Goal: Task Accomplishment & Management: Manage account settings

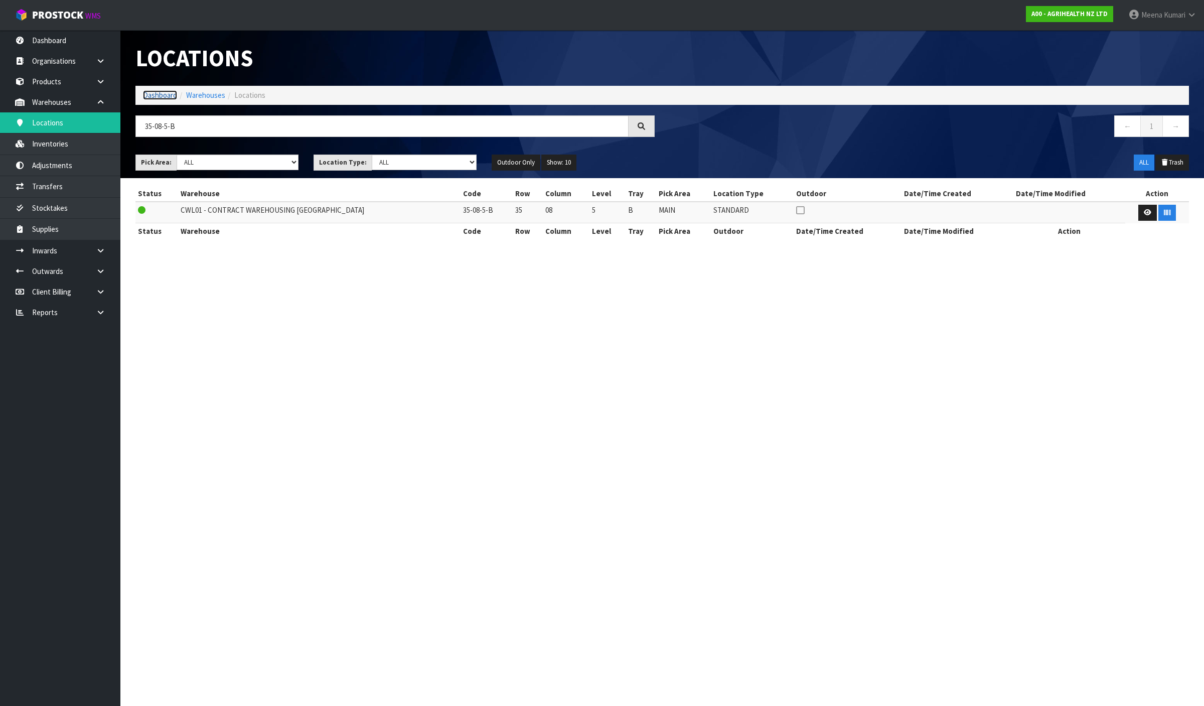
click at [166, 90] on link "Dashboard" at bounding box center [160, 95] width 34 height 10
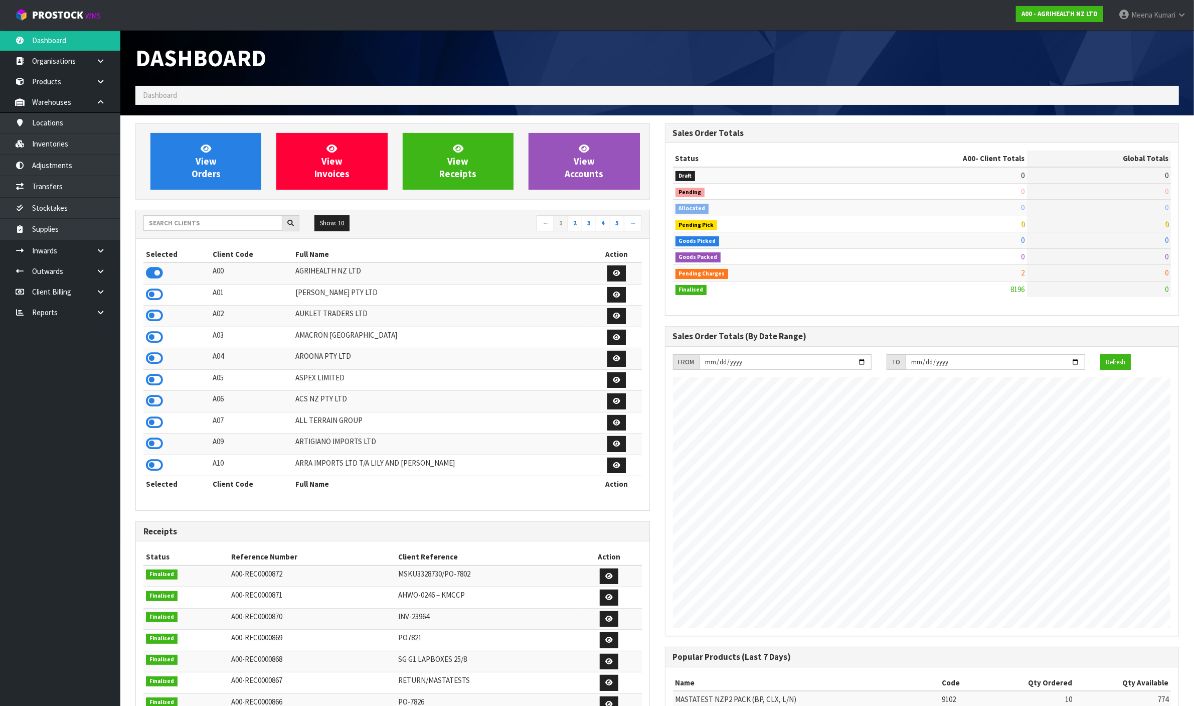
scroll to position [763, 529]
click at [195, 222] on input "text" at bounding box center [212, 223] width 139 height 16
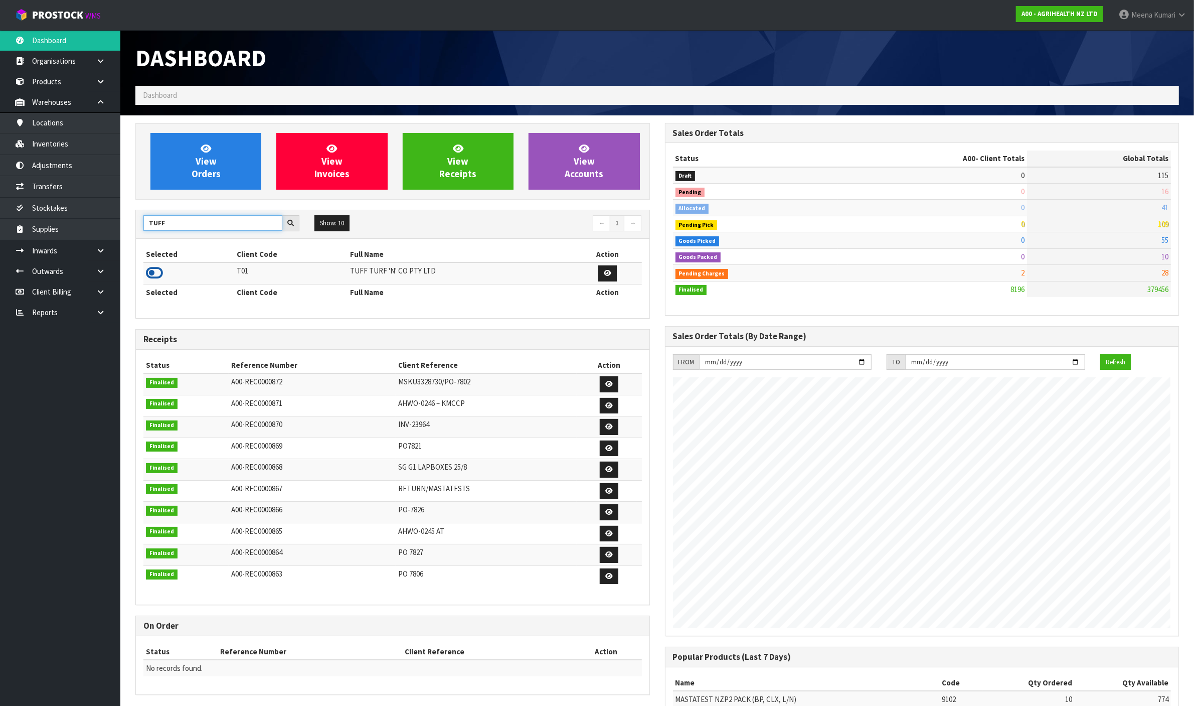
type input "TUFF"
click at [161, 274] on icon at bounding box center [154, 272] width 17 height 15
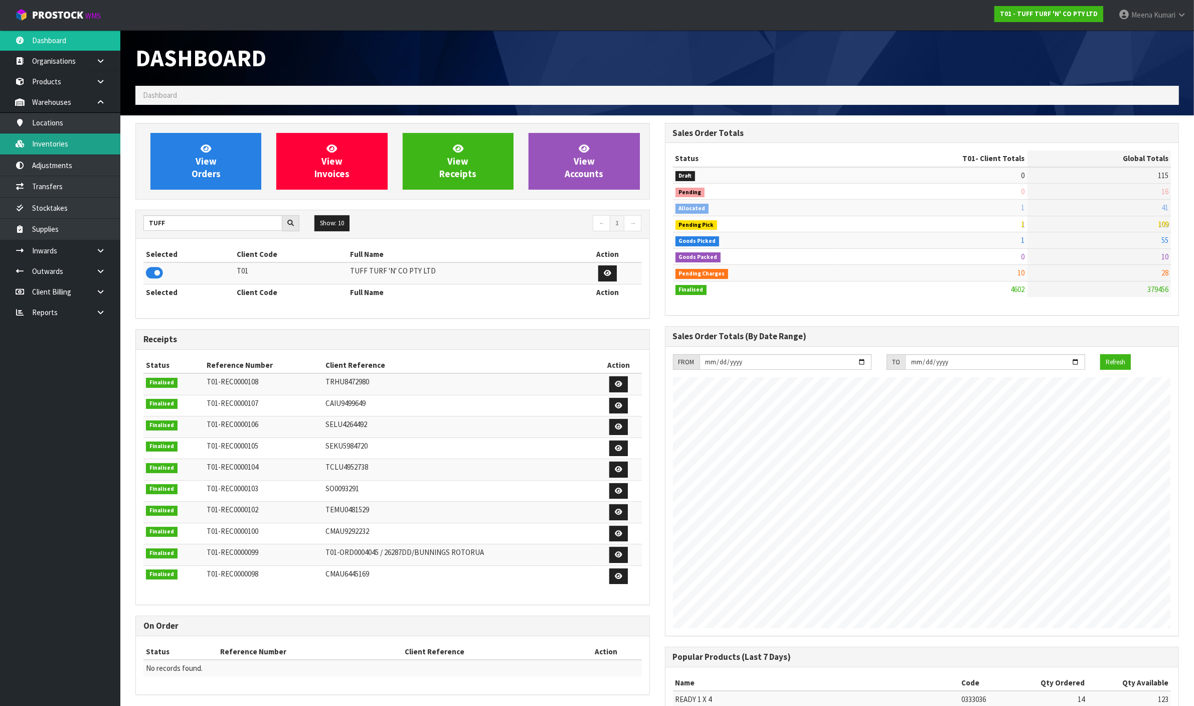
click at [92, 142] on link "Inventories" at bounding box center [60, 143] width 120 height 21
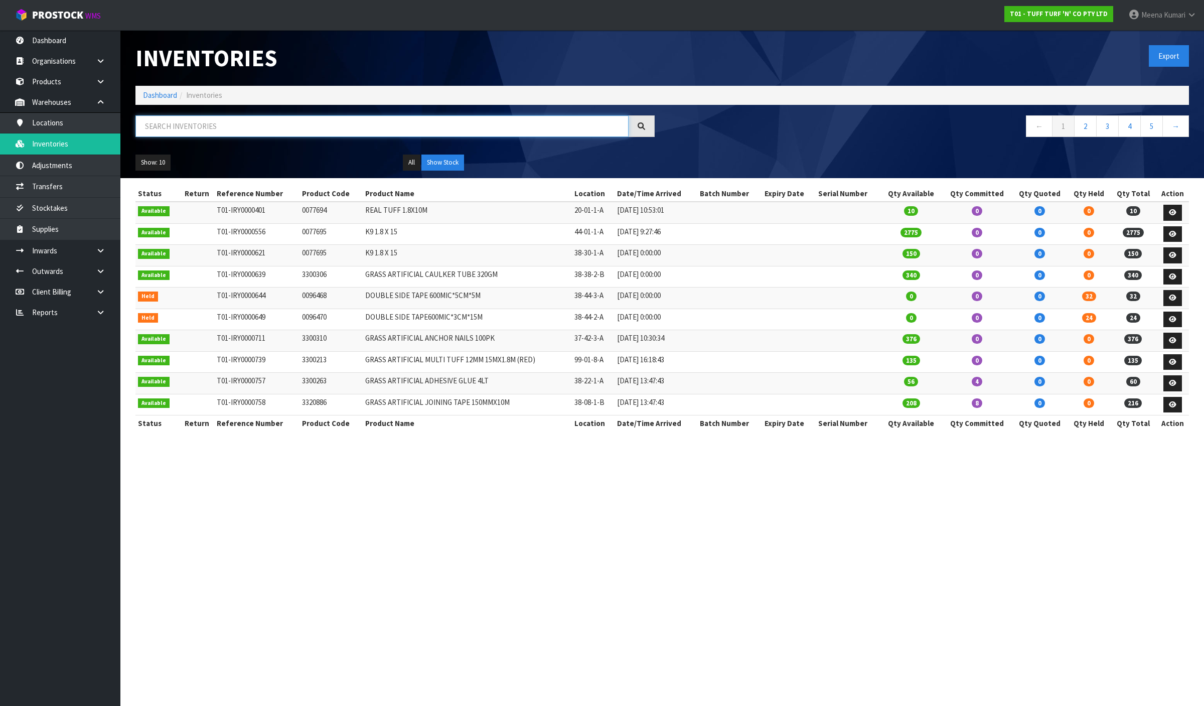
click at [275, 129] on input "text" at bounding box center [381, 126] width 493 height 22
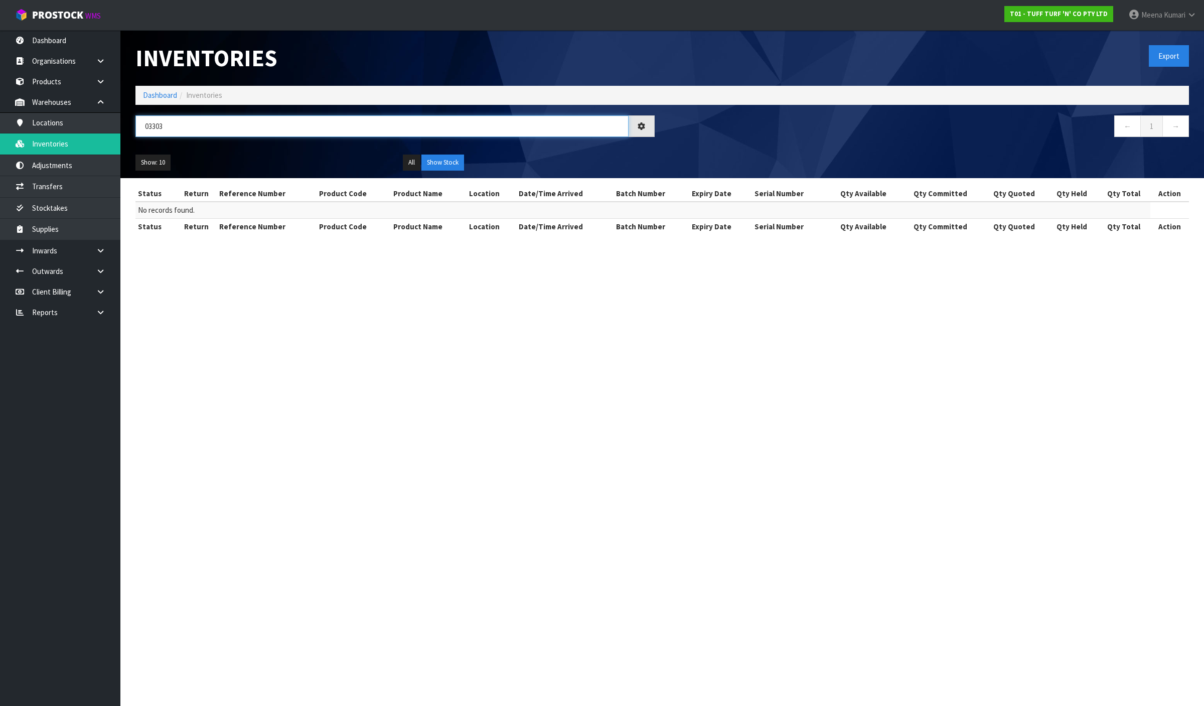
type input "033036"
click at [157, 127] on input "033036" at bounding box center [381, 126] width 493 height 22
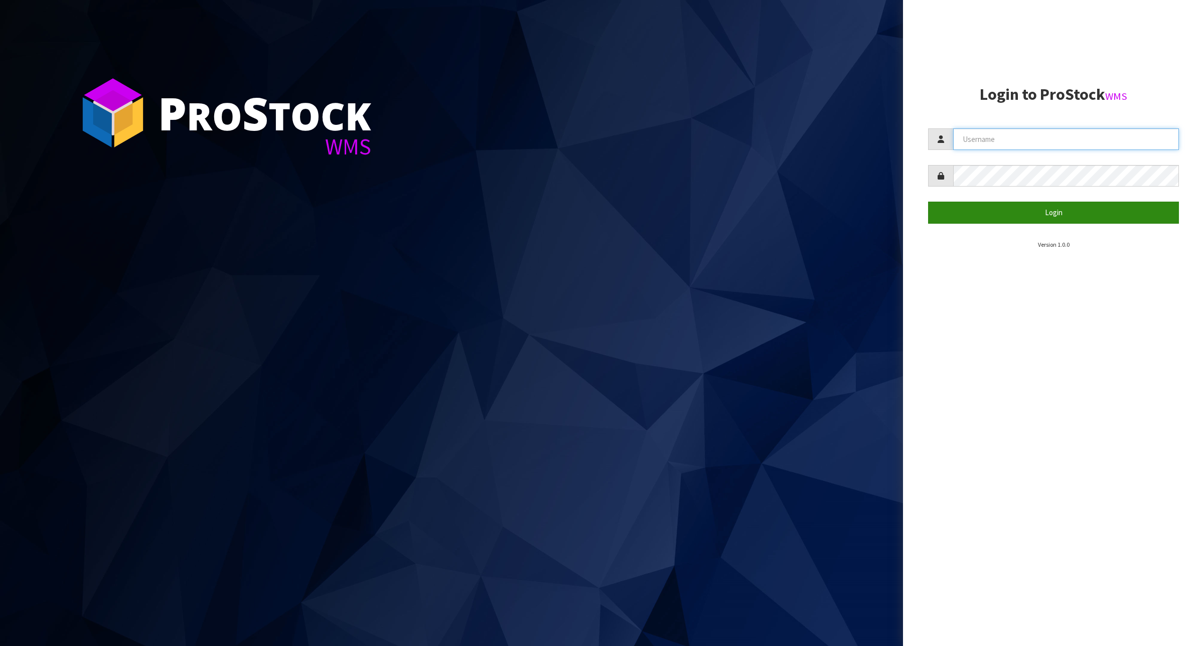
type input "Meena"
click at [1018, 209] on button "Login" at bounding box center [1053, 213] width 251 height 22
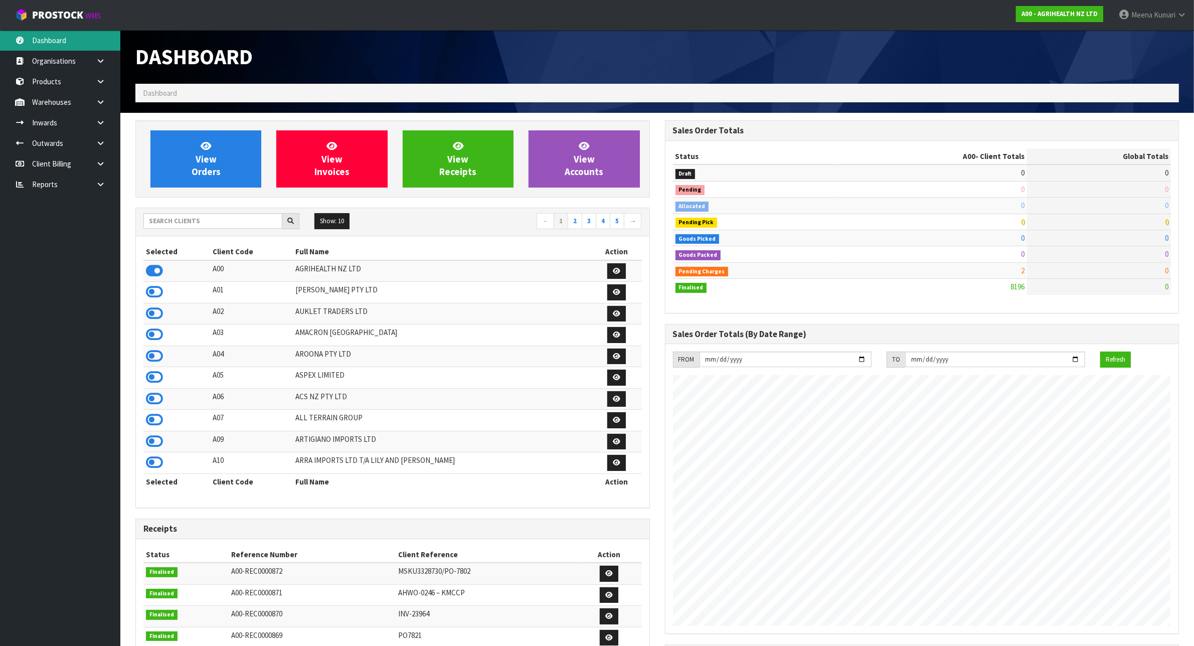
scroll to position [763, 529]
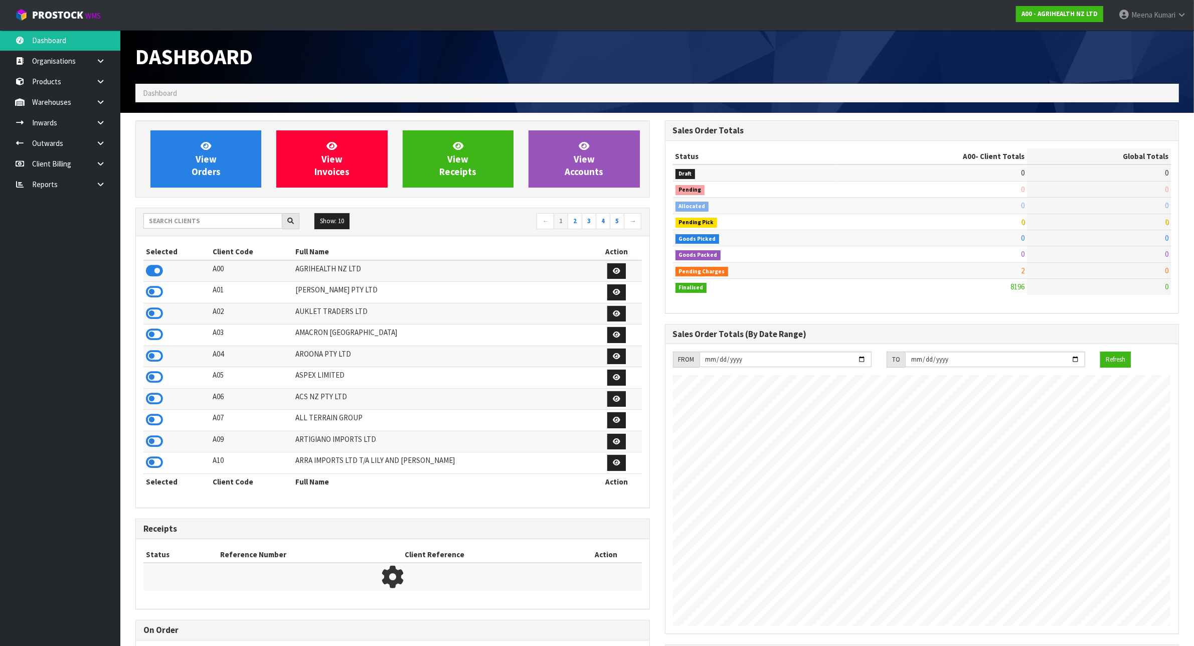
scroll to position [763, 529]
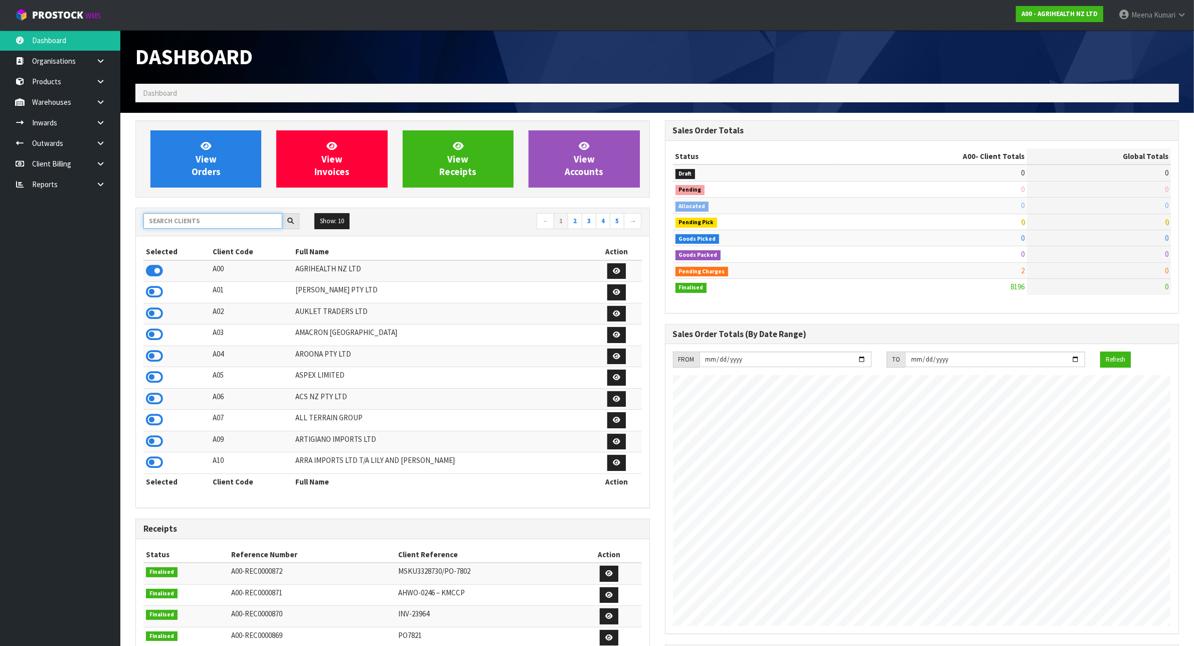
click at [191, 222] on input "text" at bounding box center [212, 221] width 139 height 16
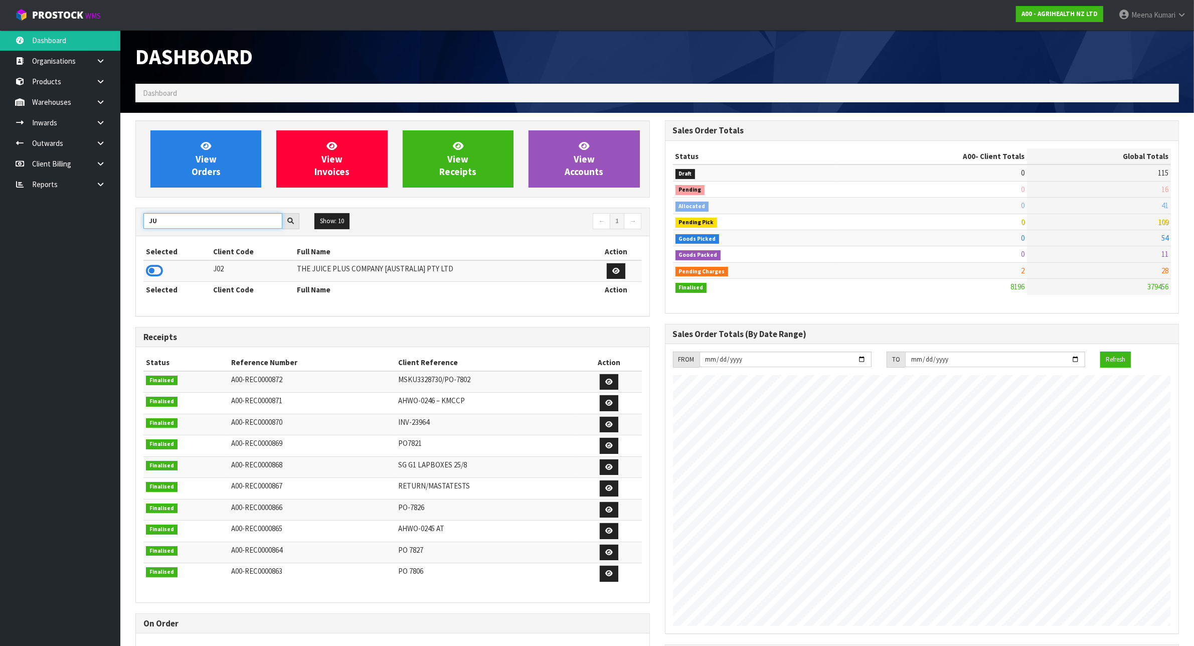
type input "J"
type input "TUFF"
click at [158, 274] on icon at bounding box center [154, 270] width 17 height 15
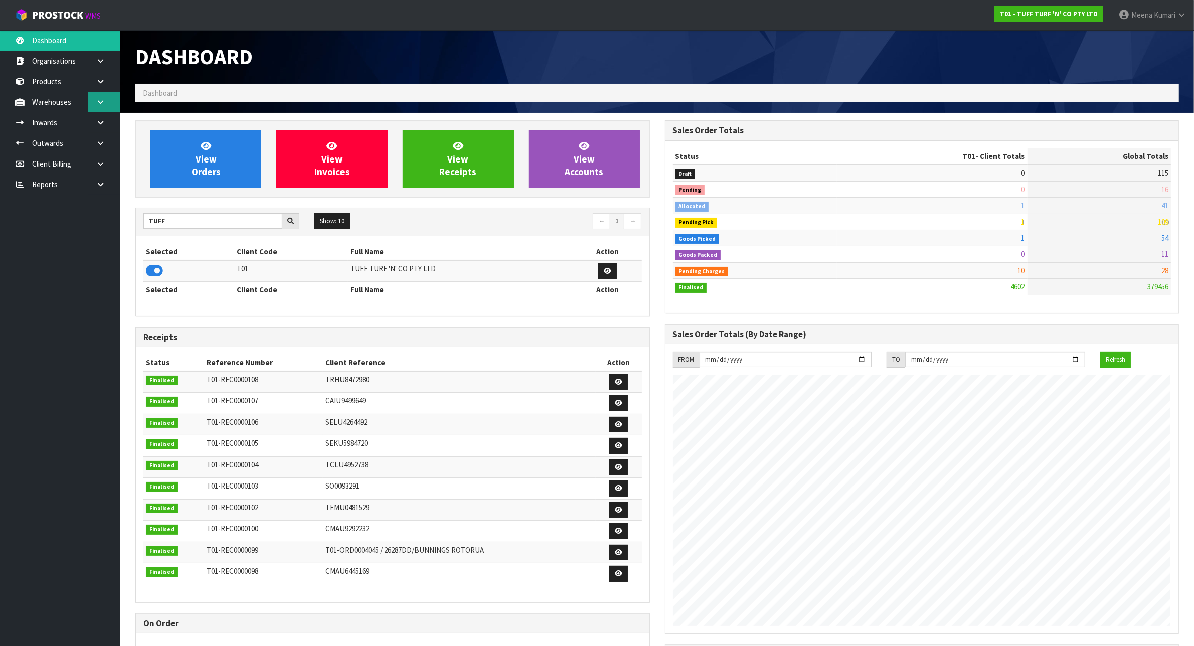
click at [94, 98] on link at bounding box center [104, 102] width 32 height 21
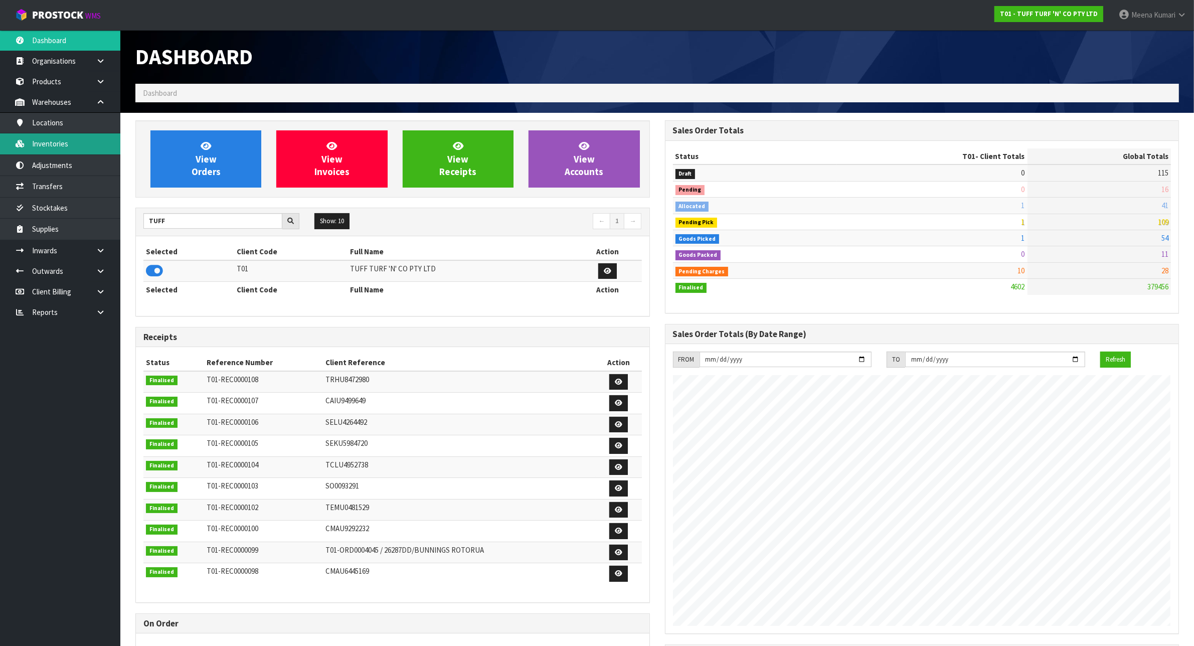
click at [86, 136] on link "Inventories" at bounding box center [60, 143] width 120 height 21
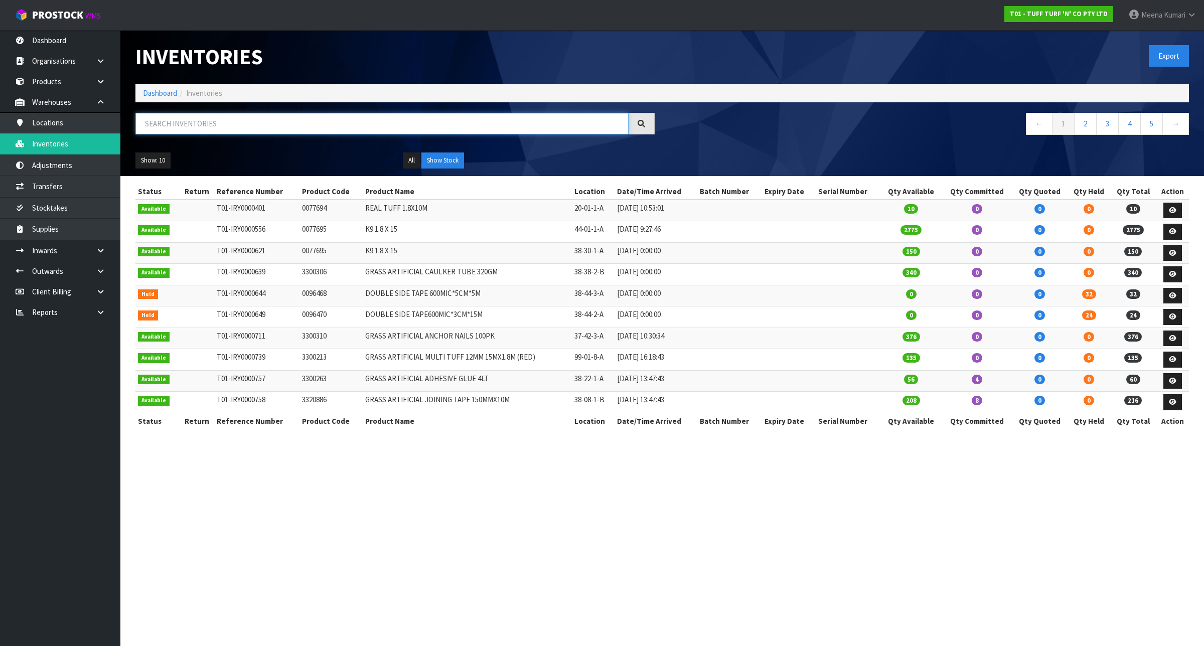
click at [217, 121] on input "text" at bounding box center [381, 124] width 493 height 22
paste input "033036"
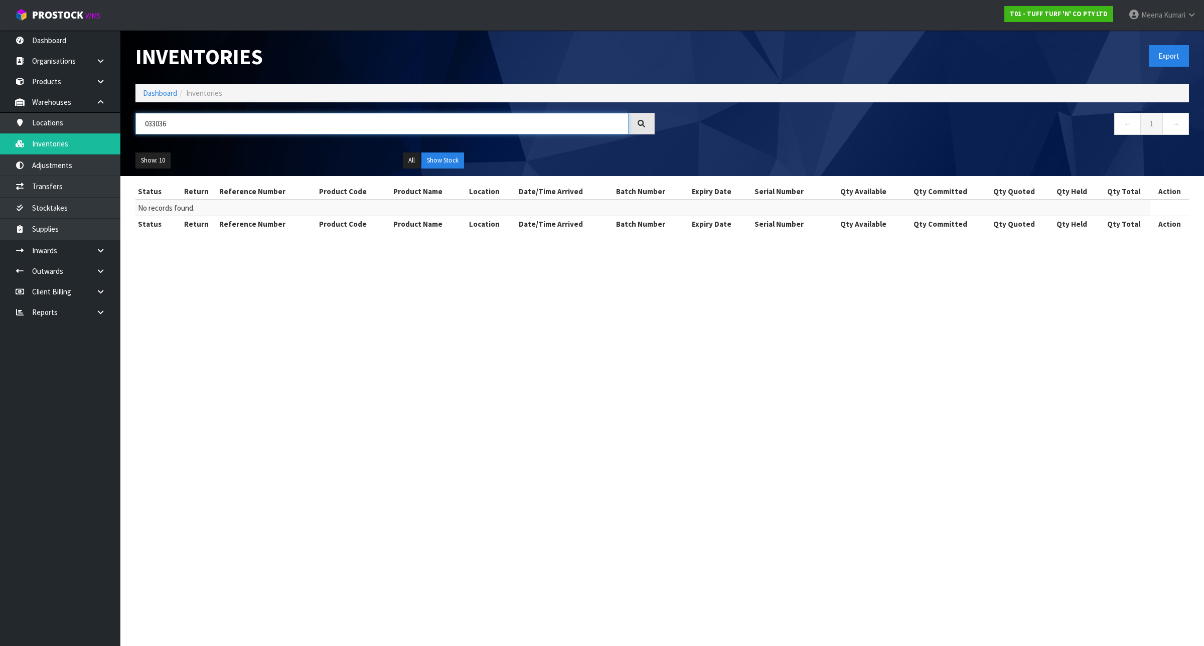
click at [157, 123] on input "033036" at bounding box center [381, 124] width 493 height 22
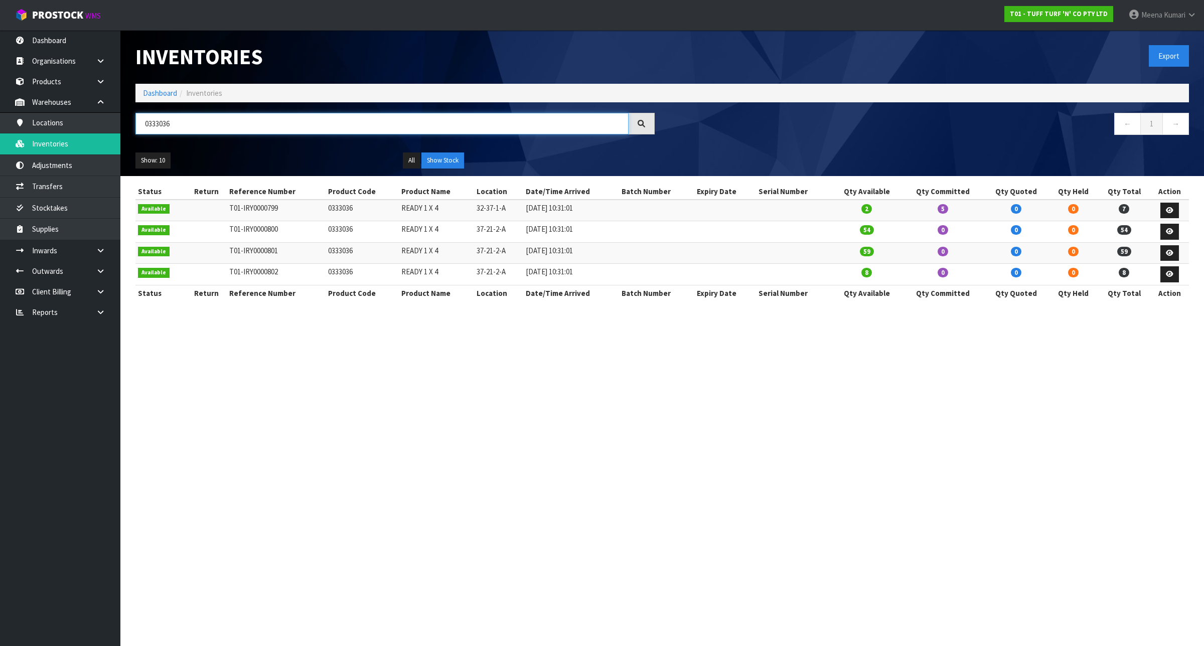
click at [236, 133] on input "0333036" at bounding box center [381, 124] width 493 height 22
type input "0333036"
click at [829, 395] on section "Inventories Export Dashboard Inventories 0333036 ← 1 → Show: 10 5 10 25 50 All …" at bounding box center [602, 323] width 1204 height 646
click at [1173, 209] on icon at bounding box center [1170, 210] width 8 height 7
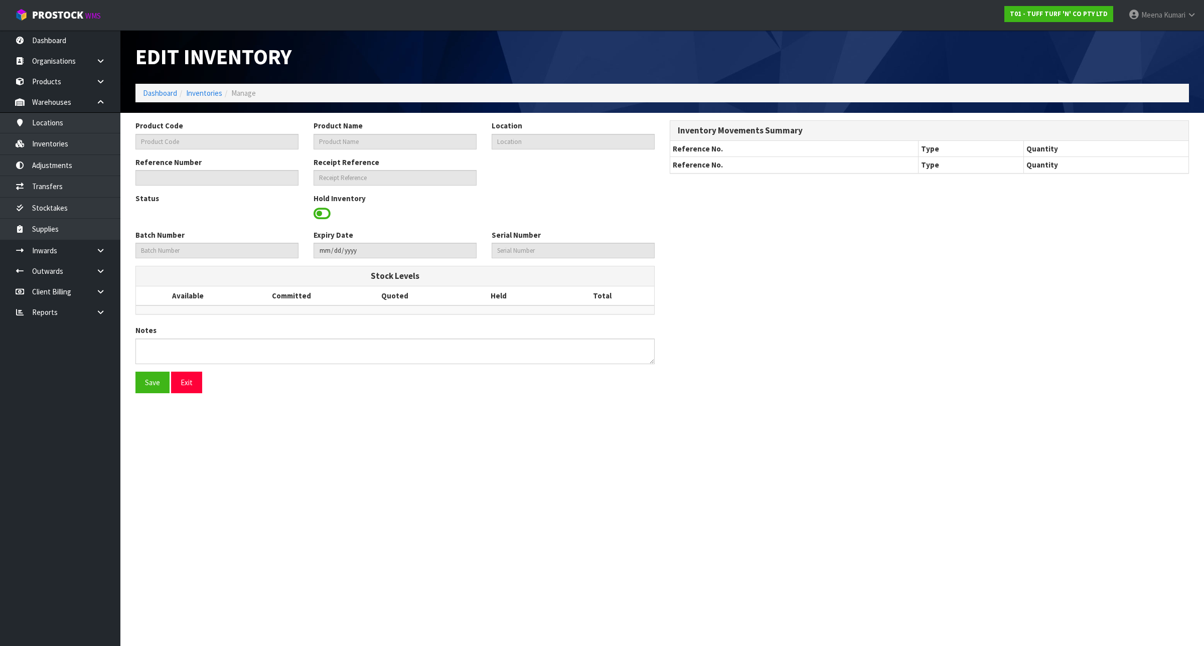
type input "0333036"
type input "READY 1 X 4"
type input "32-37-1-A"
type input "T01-IRY0000799"
type input "T01-REC0000105"
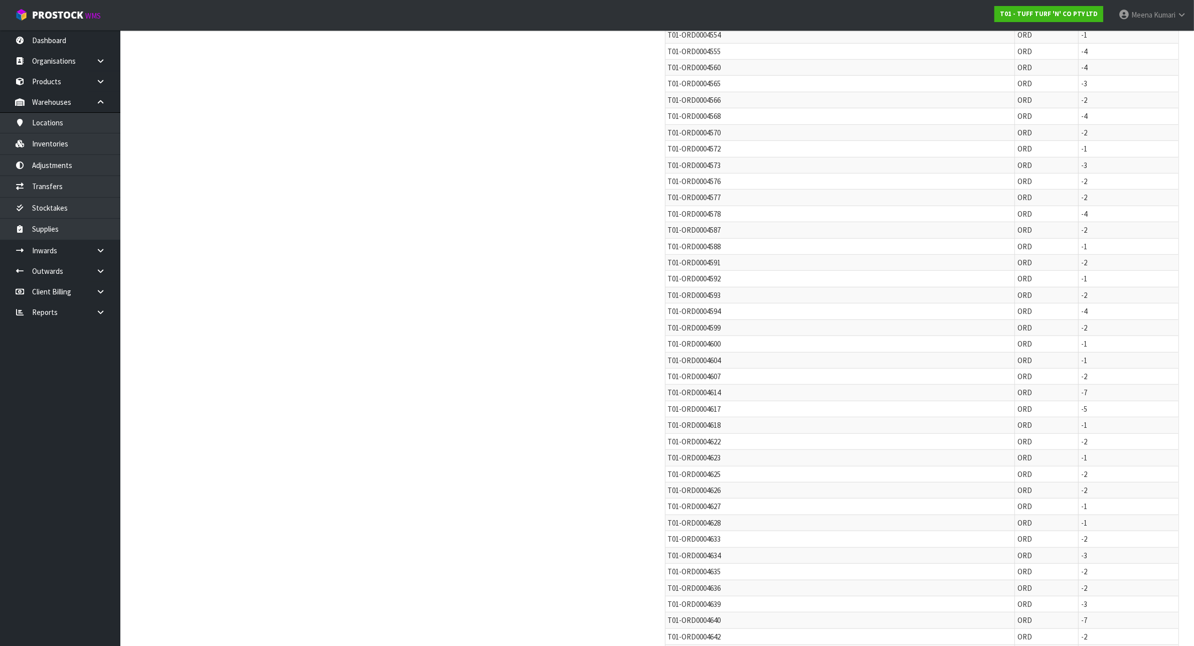
scroll to position [625, 0]
click at [74, 146] on link "Inventories" at bounding box center [60, 143] width 120 height 21
